Goal: Navigation & Orientation: Understand site structure

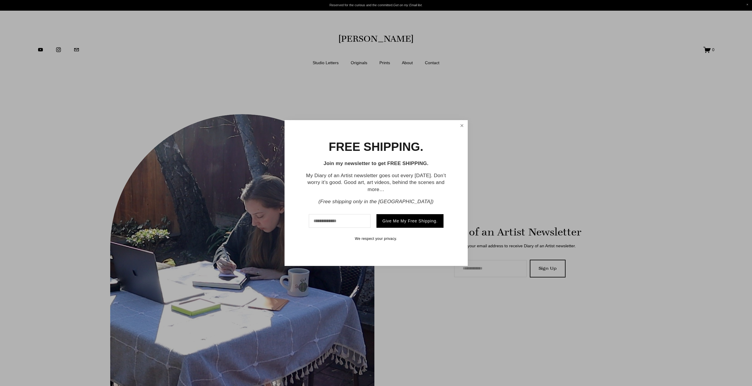
click at [461, 129] on link "Close" at bounding box center [461, 126] width 9 height 10
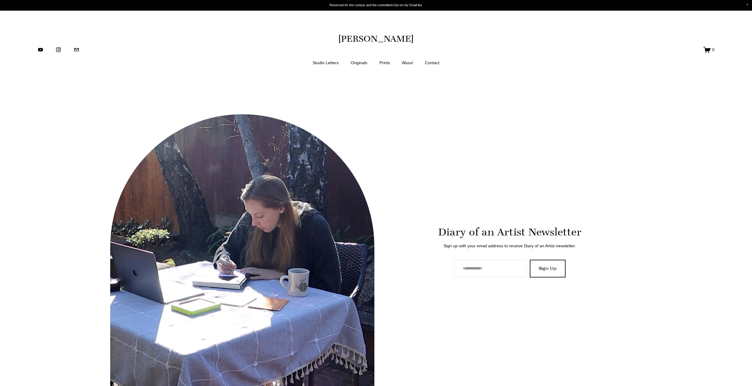
click at [357, 62] on link "Originals" at bounding box center [359, 62] width 17 height 7
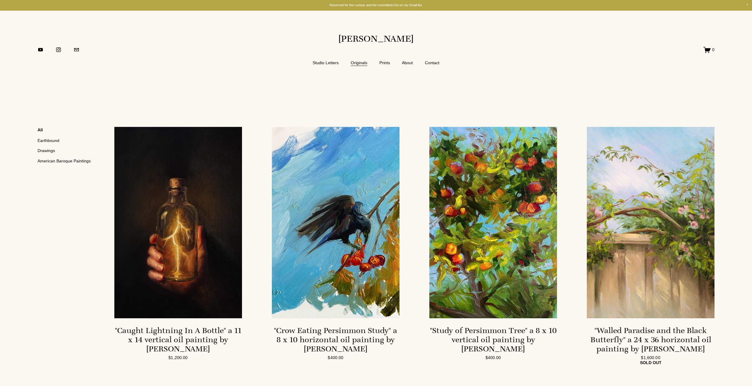
click at [385, 62] on link "Prints" at bounding box center [384, 62] width 11 height 7
click at [407, 63] on link "About" at bounding box center [407, 62] width 11 height 7
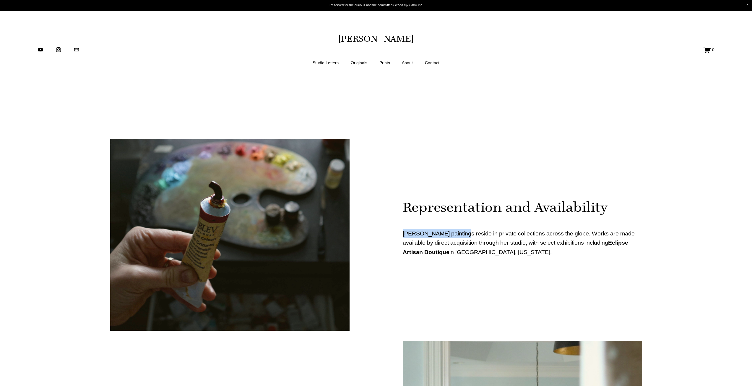
drag, startPoint x: 457, startPoint y: 232, endPoint x: 402, endPoint y: 231, distance: 55.0
click at [403, 231] on p "Jennifer Marie Keller’s paintings reside in private collections across the glob…" at bounding box center [522, 243] width 239 height 28
copy p "Jennifer Marie Keller’"
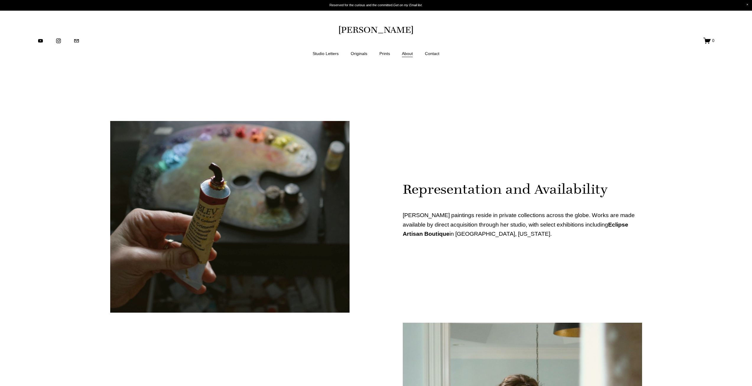
drag, startPoint x: 694, startPoint y: 230, endPoint x: 665, endPoint y: 75, distance: 157.2
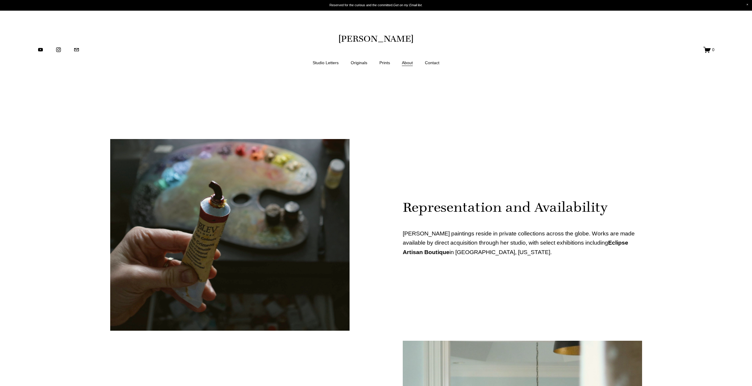
click at [318, 63] on link "Studio Letters" at bounding box center [326, 62] width 26 height 7
